Goal: Find specific page/section: Find specific page/section

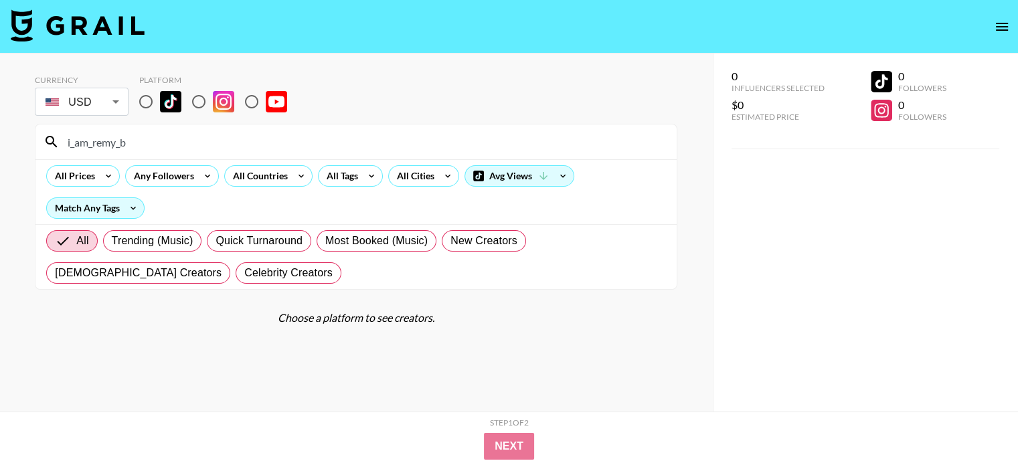
click at [181, 147] on input "i_am_remy_b" at bounding box center [364, 141] width 609 height 21
click at [141, 139] on input "laurarmosley" at bounding box center [364, 141] width 609 height 21
click at [141, 138] on input "laurarmosley" at bounding box center [364, 141] width 609 height 21
paste input "remingtonavenue"
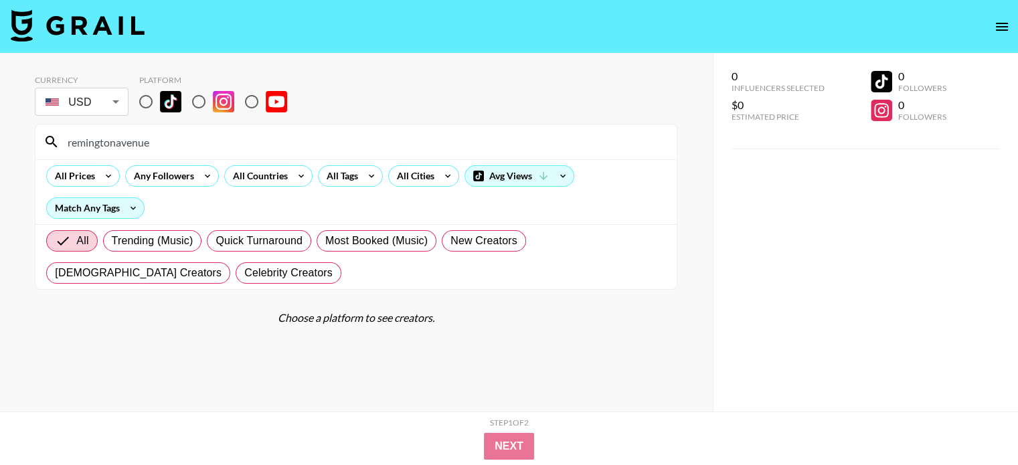
click at [191, 144] on input "remingtonavenue" at bounding box center [364, 141] width 609 height 21
paste input "leah_buckholz"
click at [244, 131] on input "leah_buckholz" at bounding box center [364, 141] width 609 height 21
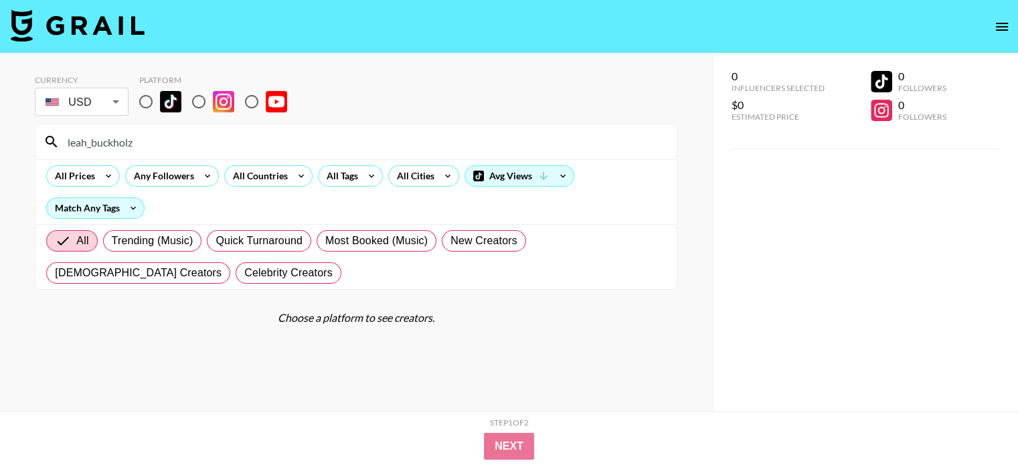
click at [244, 131] on input "leah_buckholz" at bounding box center [364, 141] width 609 height 21
paste input "breeyashade"
type input "breeyashade"
